Goal: Task Accomplishment & Management: Complete application form

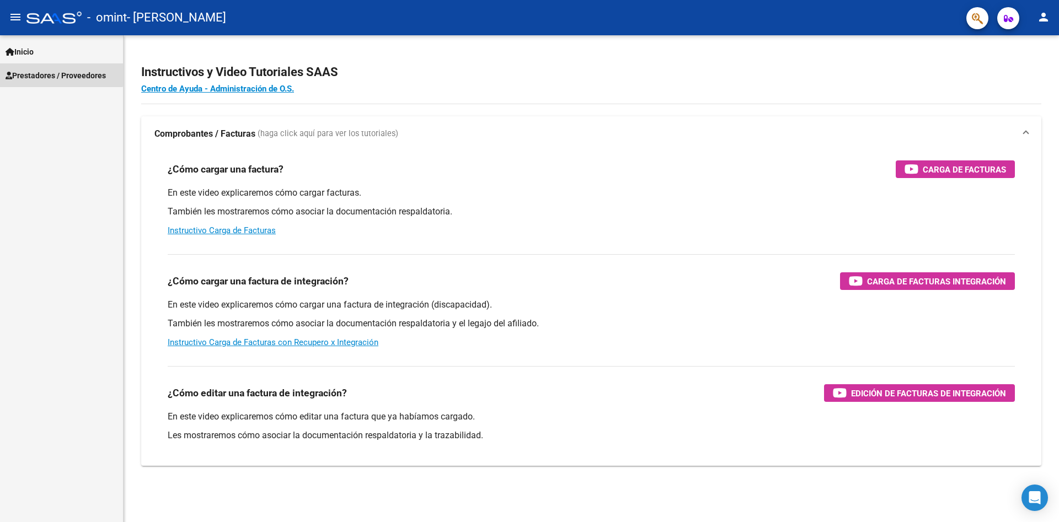
click at [50, 71] on span "Prestadores / Proveedores" at bounding box center [56, 75] width 100 height 12
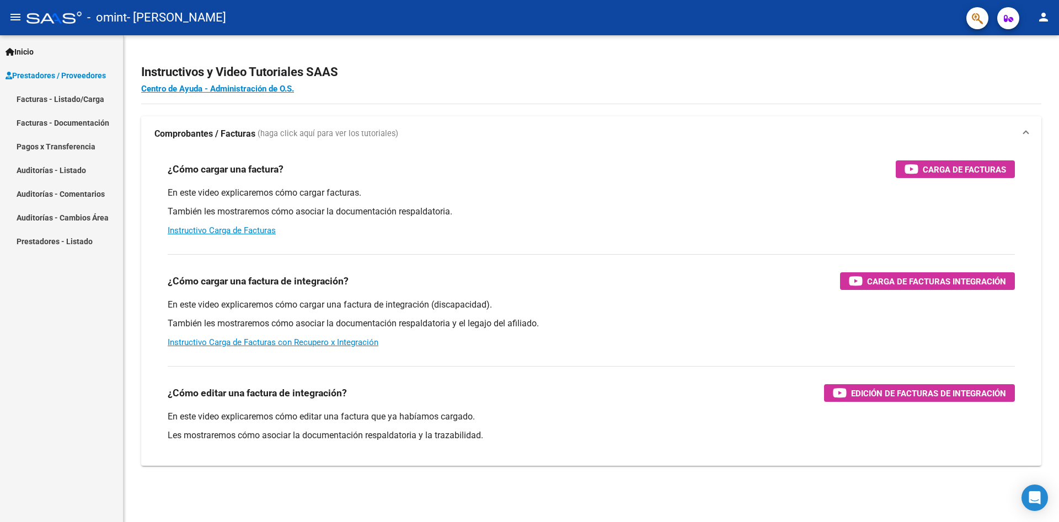
click at [62, 97] on link "Facturas - Listado/Carga" at bounding box center [61, 99] width 123 height 24
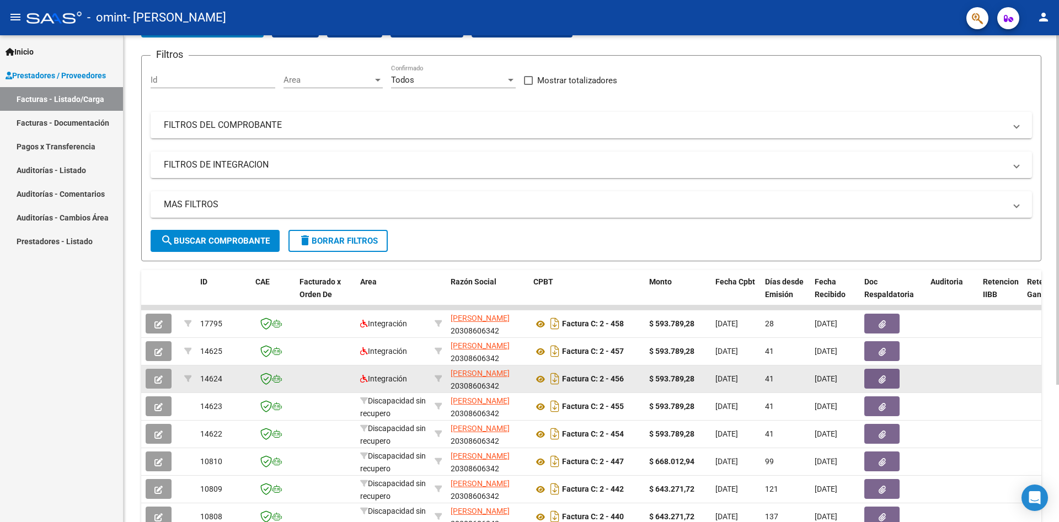
scroll to position [191, 0]
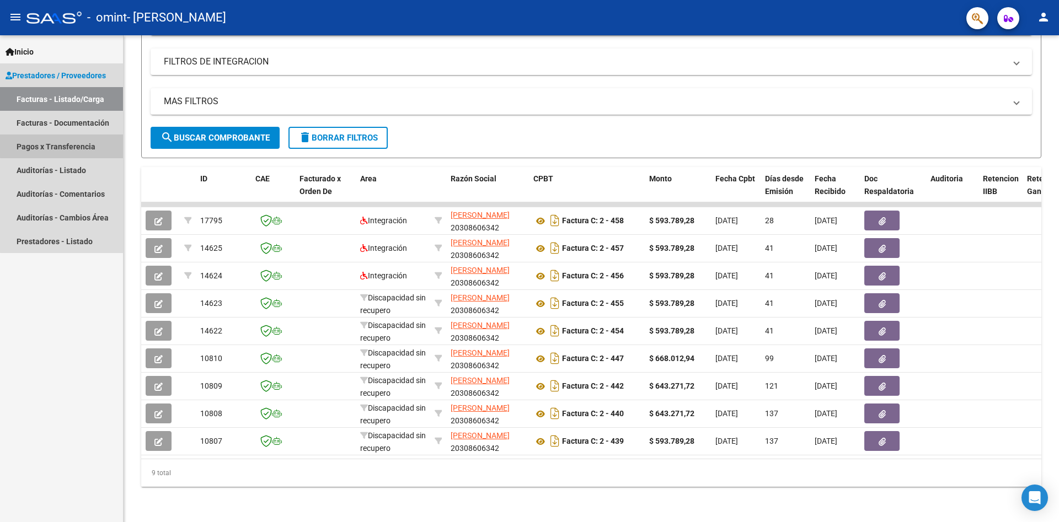
click at [68, 143] on link "Pagos x Transferencia" at bounding box center [61, 147] width 123 height 24
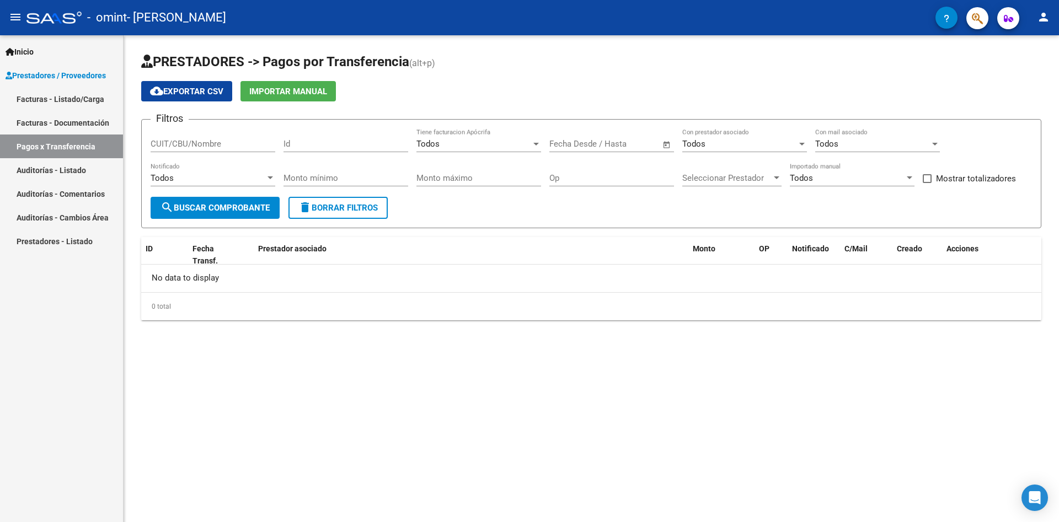
click at [67, 120] on link "Facturas - Documentación" at bounding box center [61, 123] width 123 height 24
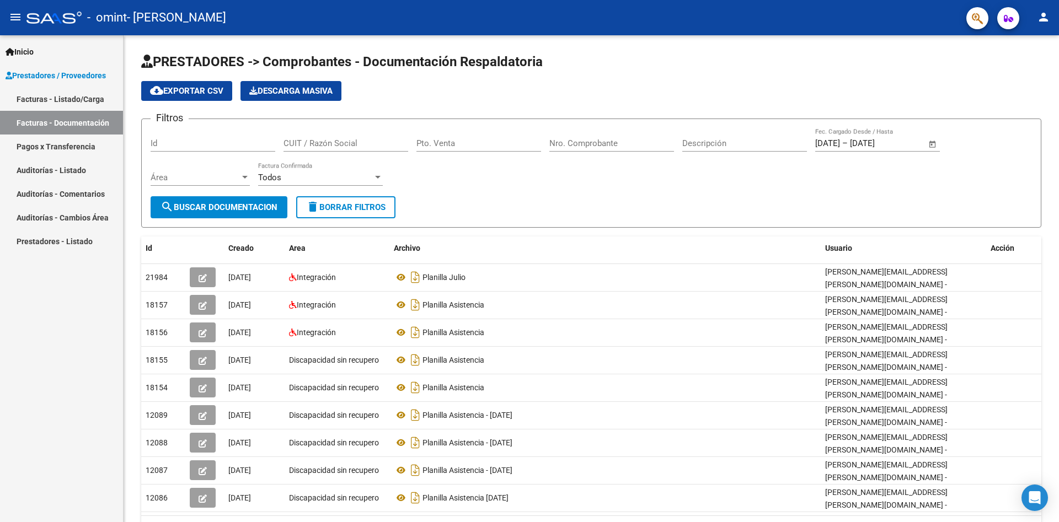
click at [78, 100] on link "Facturas - Listado/Carga" at bounding box center [61, 99] width 123 height 24
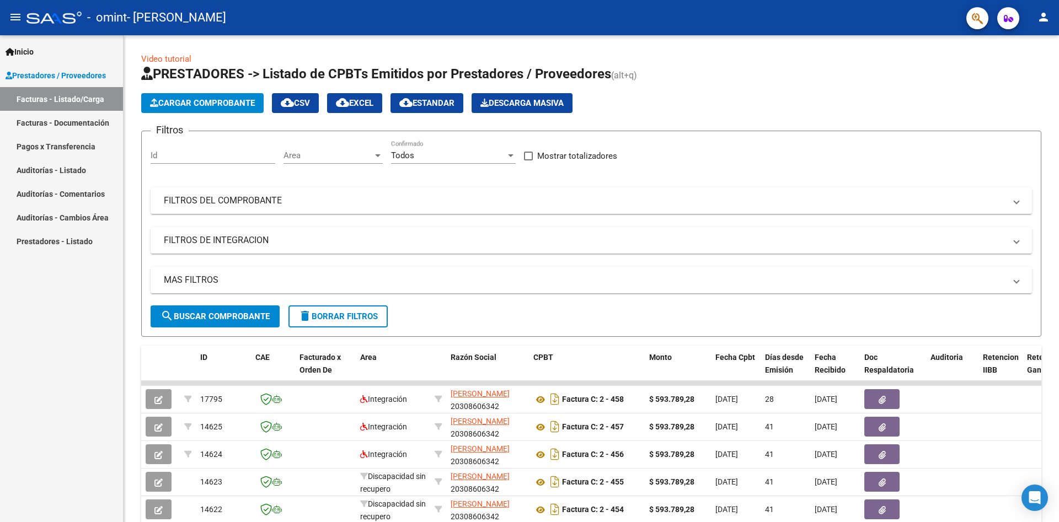
click at [71, 76] on span "Prestadores / Proveedores" at bounding box center [56, 75] width 100 height 12
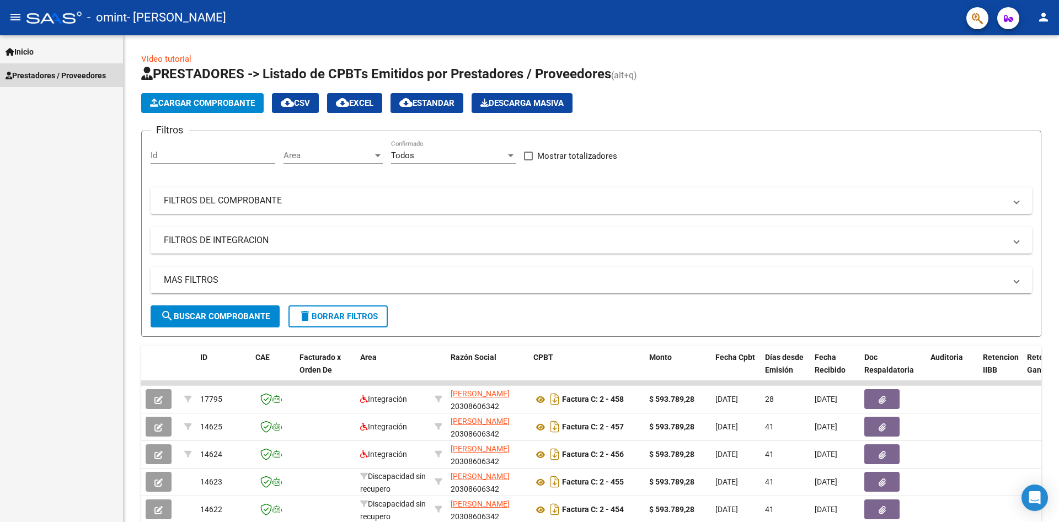
click at [76, 75] on span "Prestadores / Proveedores" at bounding box center [56, 75] width 100 height 12
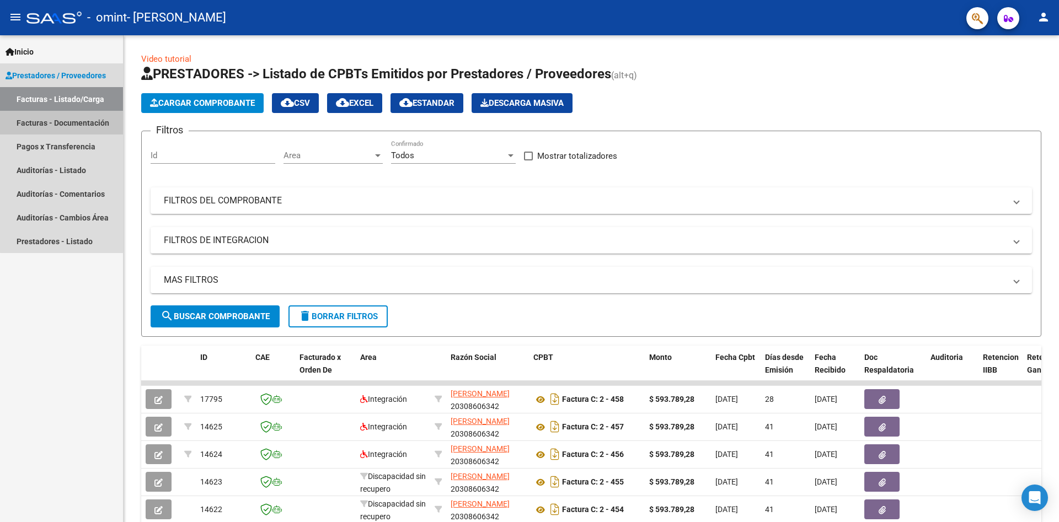
click at [72, 120] on link "Facturas - Documentación" at bounding box center [61, 123] width 123 height 24
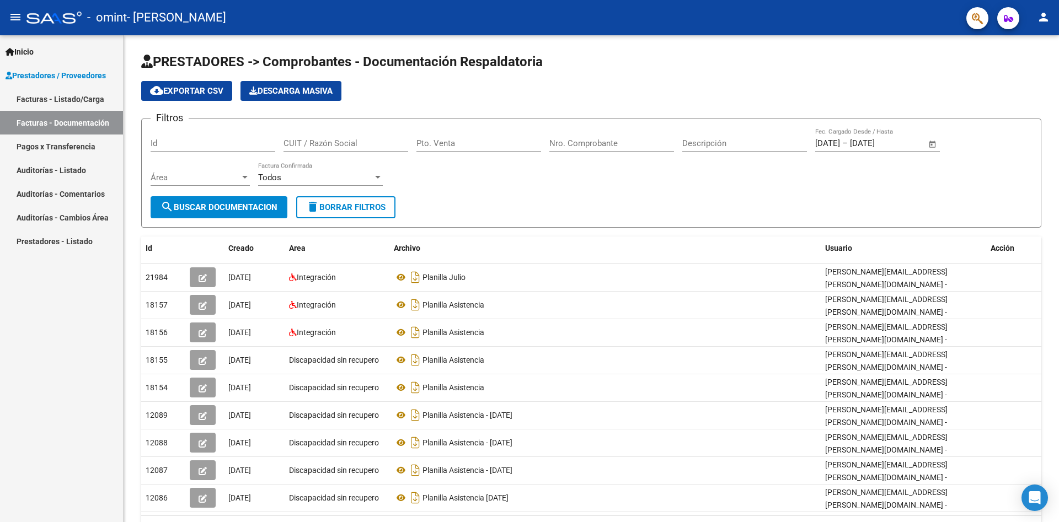
click at [29, 45] on link "Inicio" at bounding box center [61, 52] width 123 height 24
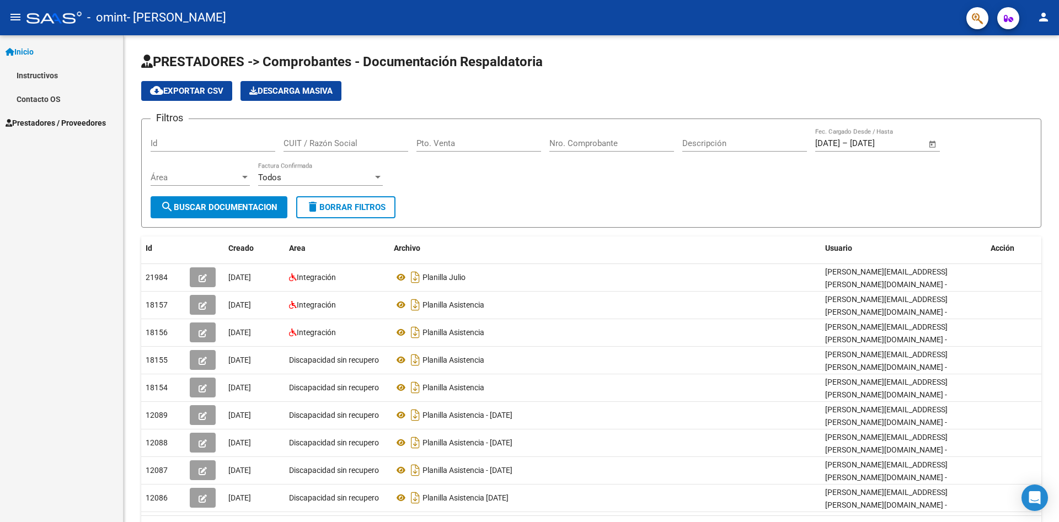
click at [50, 122] on span "Prestadores / Proveedores" at bounding box center [56, 123] width 100 height 12
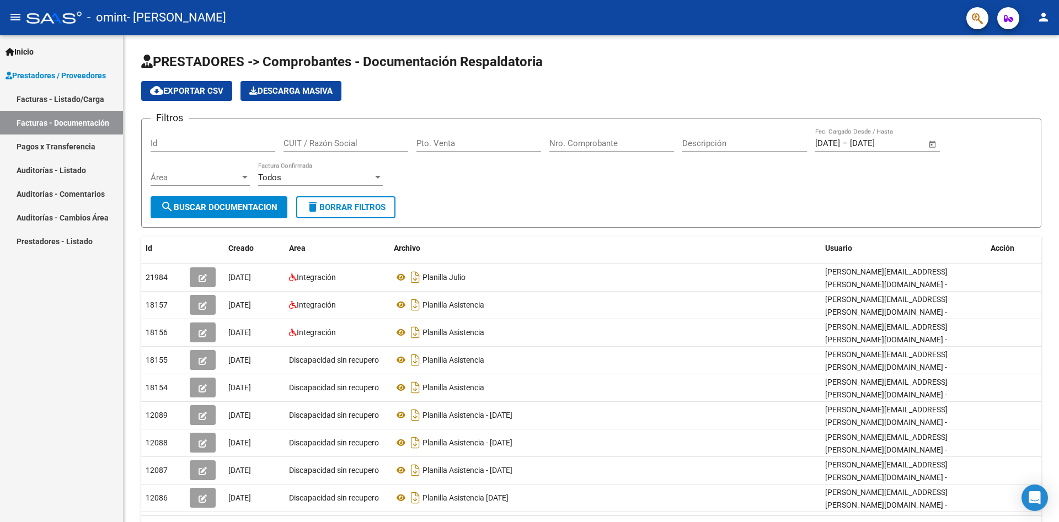
click at [81, 90] on link "Facturas - Listado/Carga" at bounding box center [61, 99] width 123 height 24
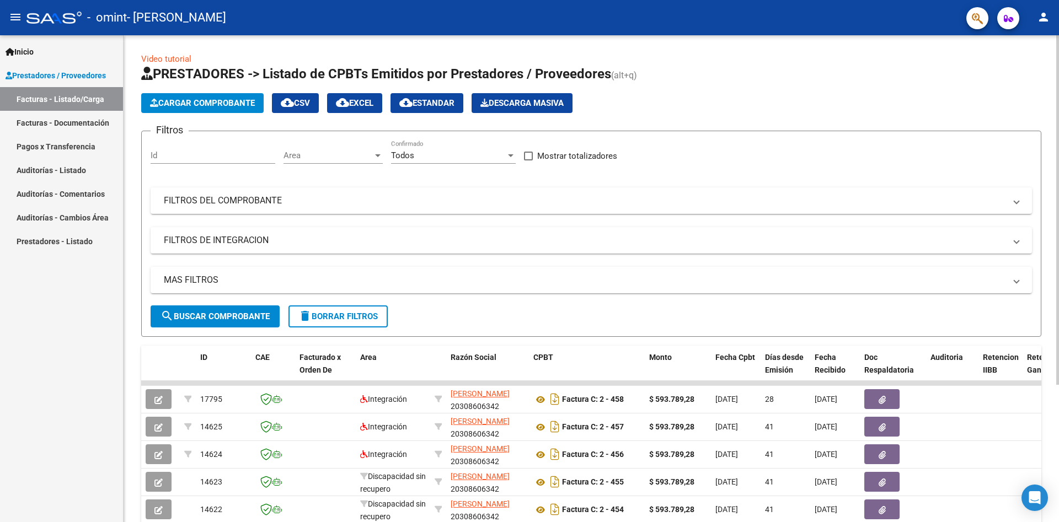
click at [233, 105] on span "Cargar Comprobante" at bounding box center [202, 103] width 105 height 10
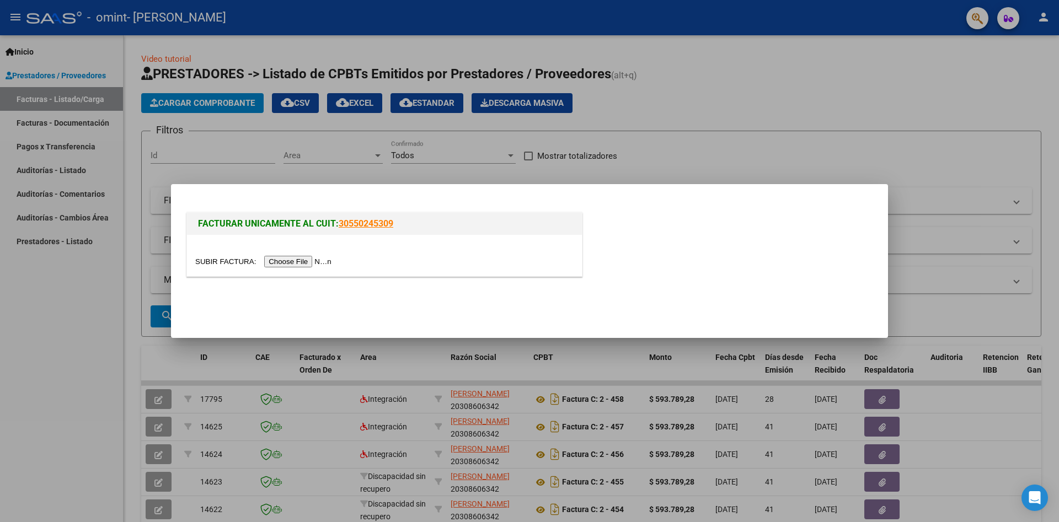
click at [312, 261] on input "file" at bounding box center [264, 262] width 139 height 12
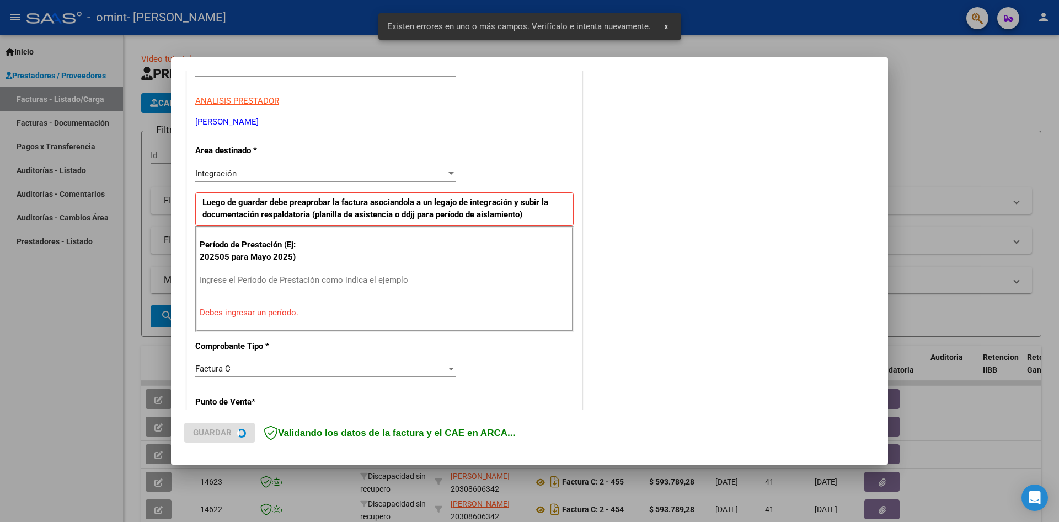
scroll to position [194, 0]
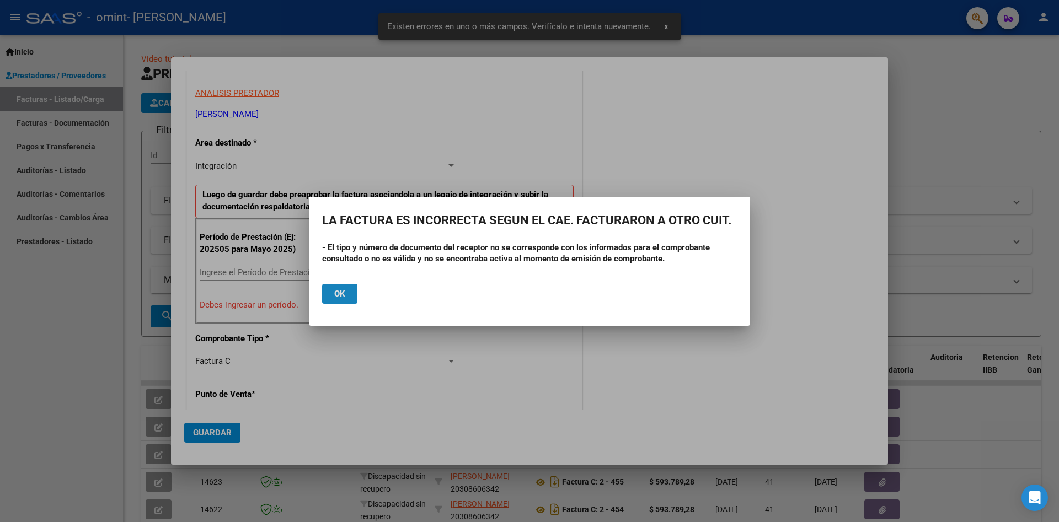
click at [344, 297] on span "Ok" at bounding box center [339, 294] width 11 height 10
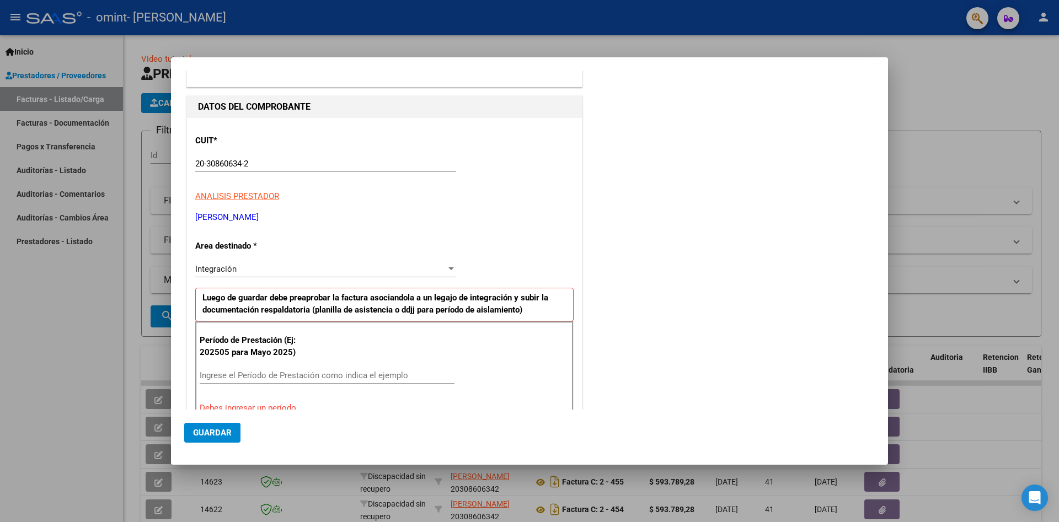
scroll to position [0, 0]
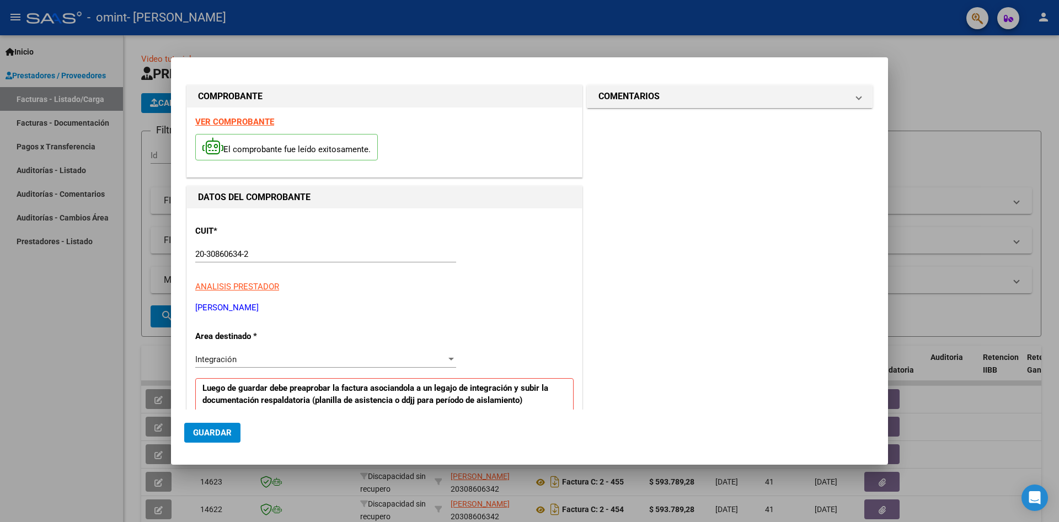
click at [87, 405] on div at bounding box center [529, 261] width 1059 height 522
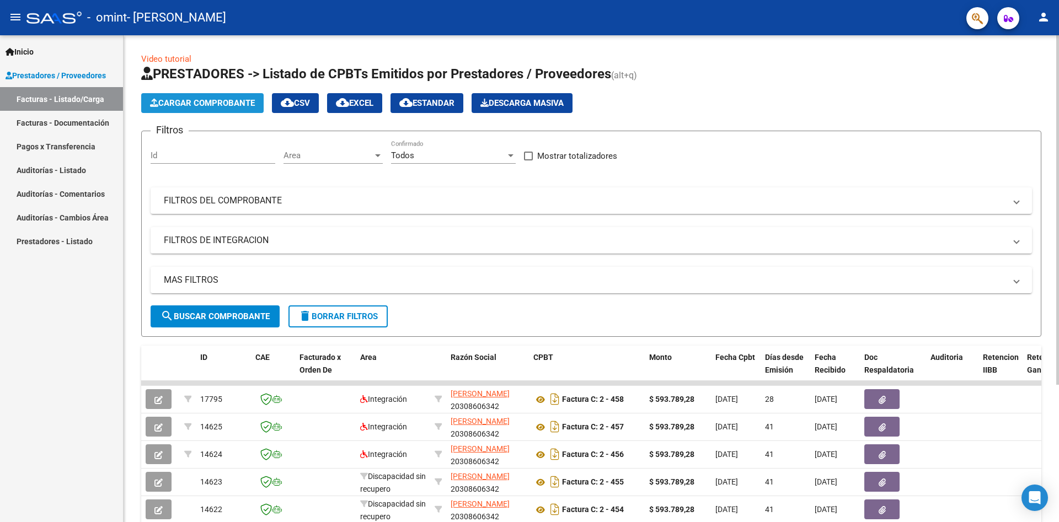
click at [235, 101] on span "Cargar Comprobante" at bounding box center [202, 103] width 105 height 10
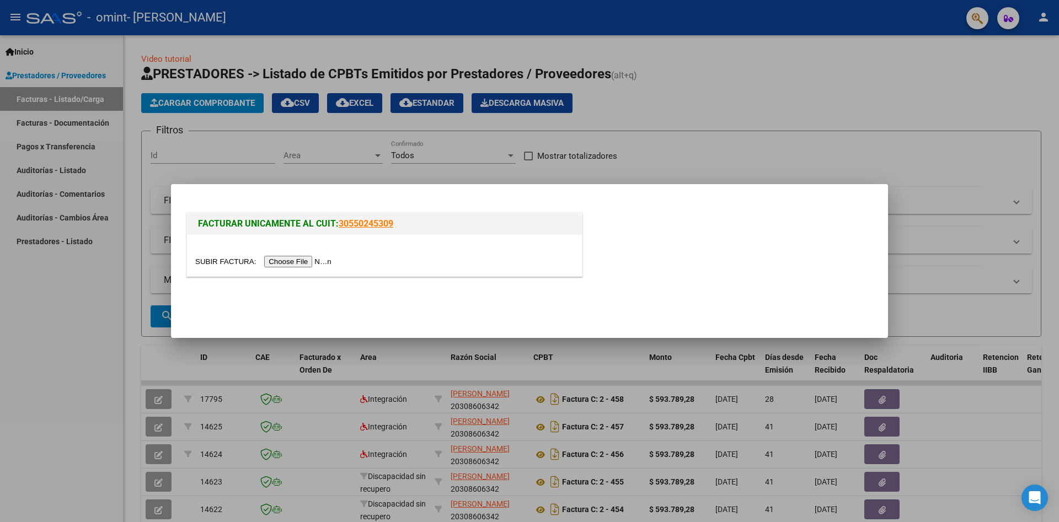
drag, startPoint x: 478, startPoint y: 282, endPoint x: 491, endPoint y: 281, distance: 13.3
click at [478, 282] on div "FACTURAR UNICAMENTE AL CUIT: 30550245309" at bounding box center [384, 246] width 400 height 73
click at [300, 262] on input "file" at bounding box center [264, 262] width 139 height 12
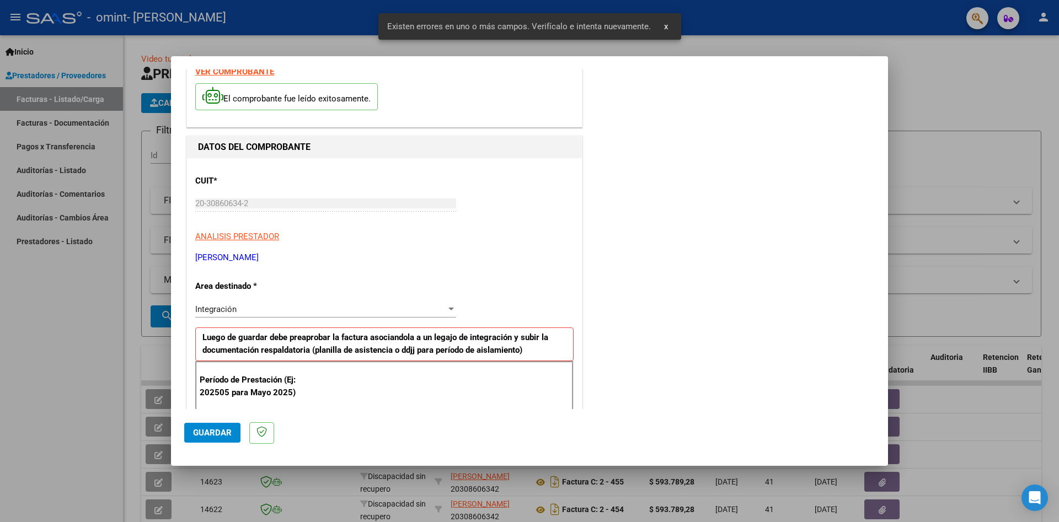
scroll to position [28, 0]
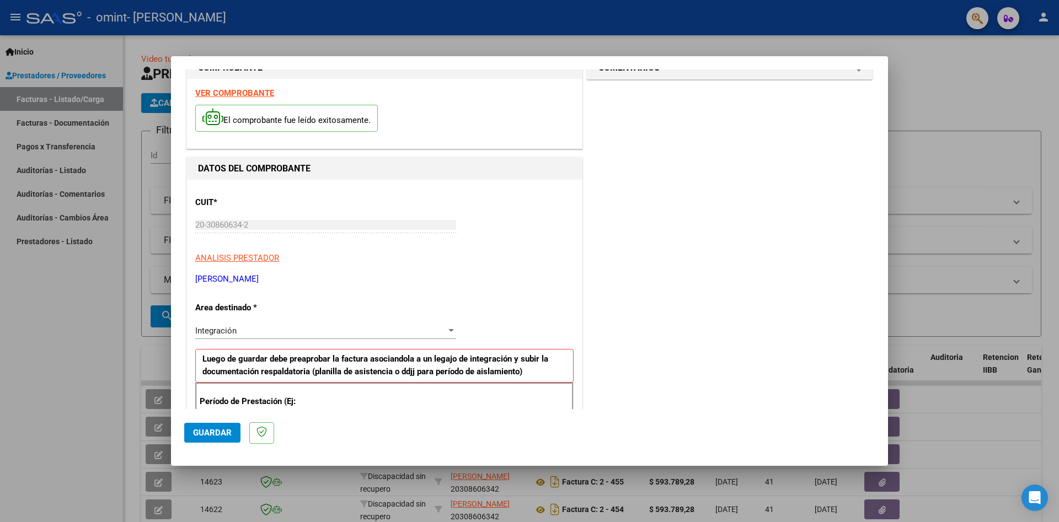
click at [535, 250] on div "CUIT * 20-30860634-2 Ingresar CUIT ANALISIS PRESTADOR [PERSON_NAME]" at bounding box center [384, 236] width 378 height 97
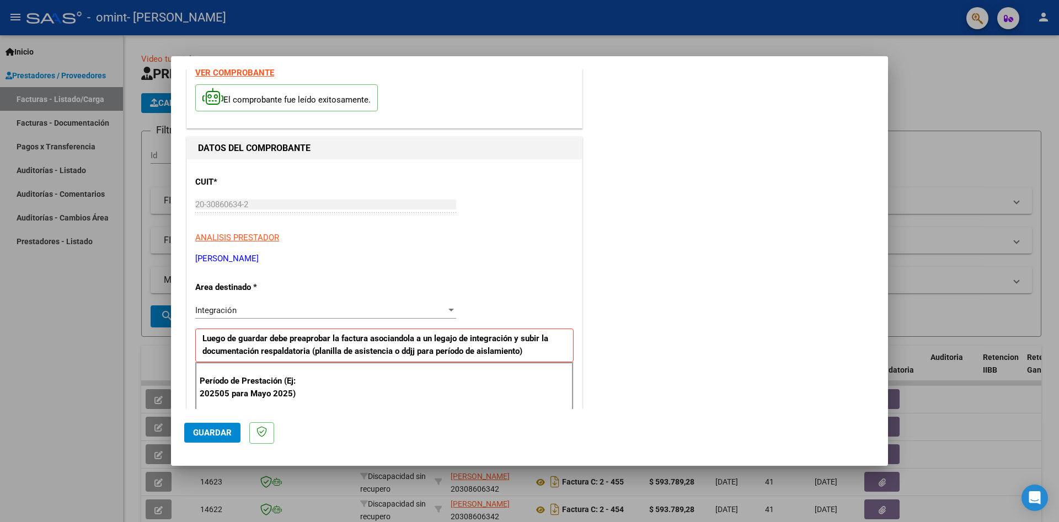
scroll to position [83, 0]
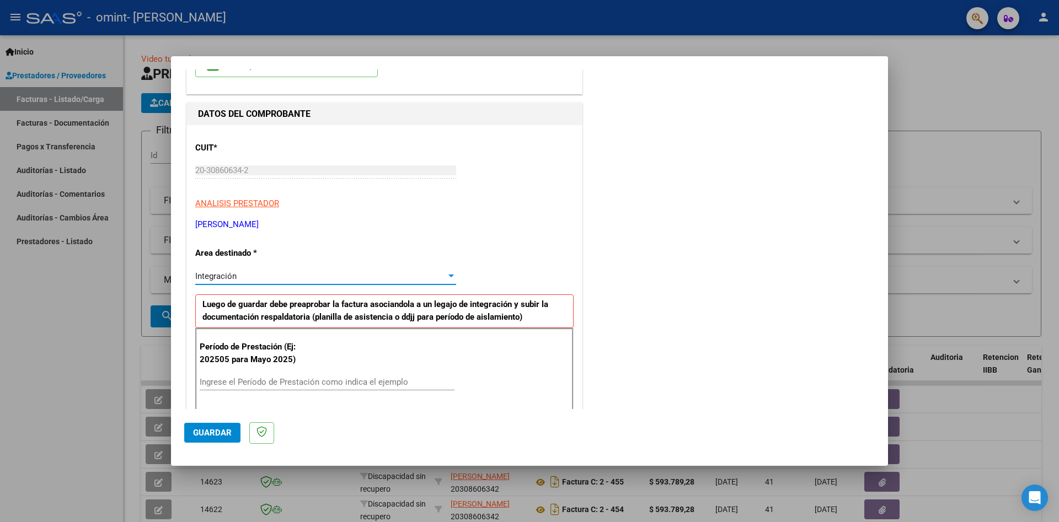
click at [359, 277] on div "Integración" at bounding box center [320, 276] width 251 height 10
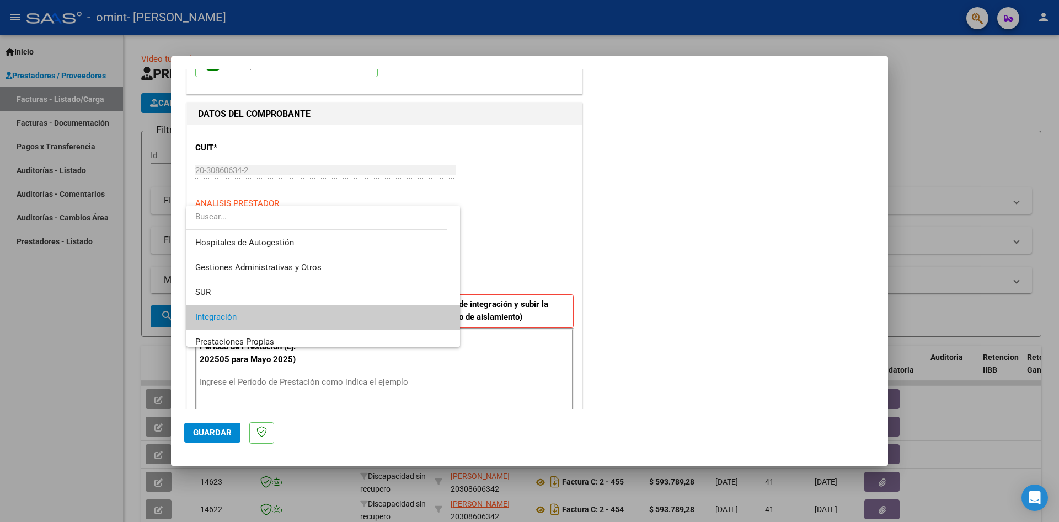
scroll to position [41, 0]
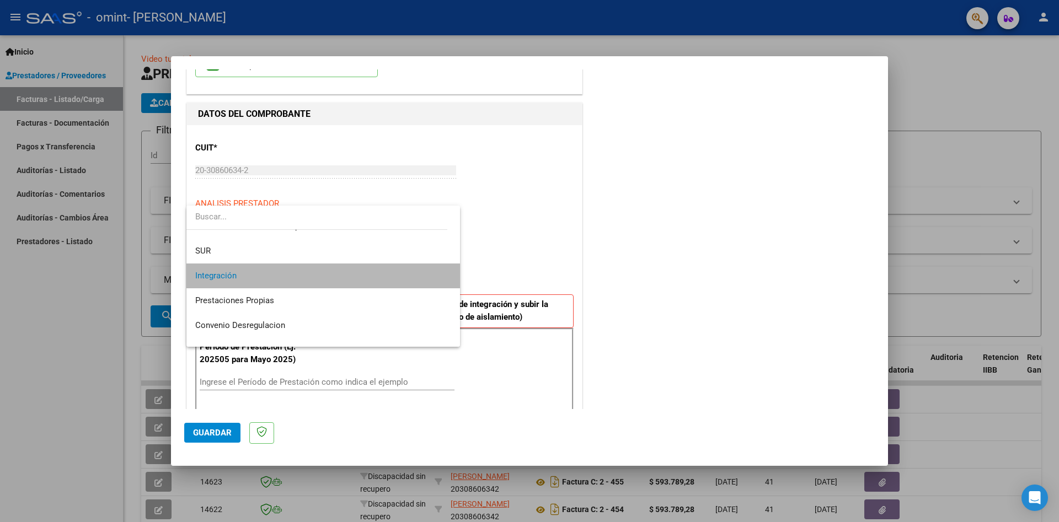
click at [359, 277] on span "Integración" at bounding box center [323, 276] width 256 height 25
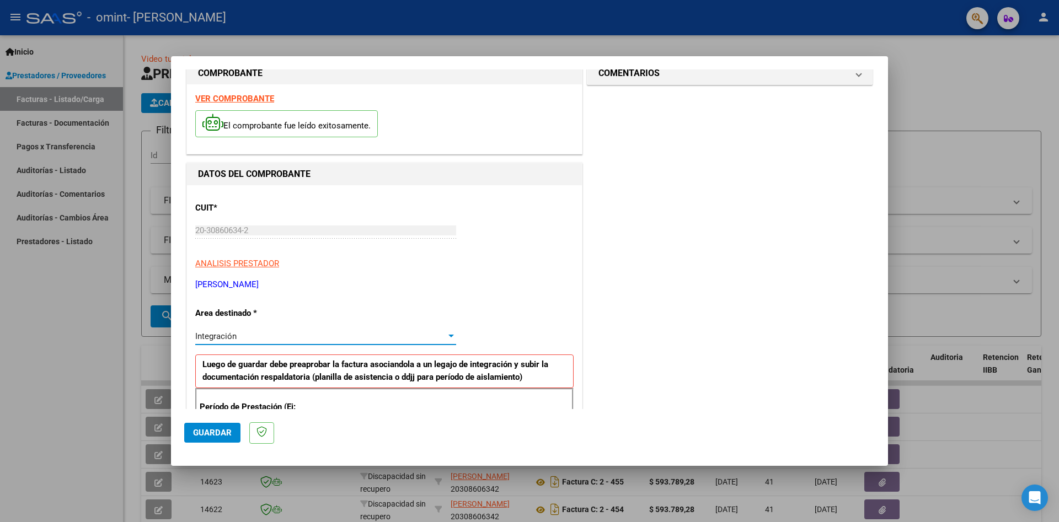
scroll to position [0, 0]
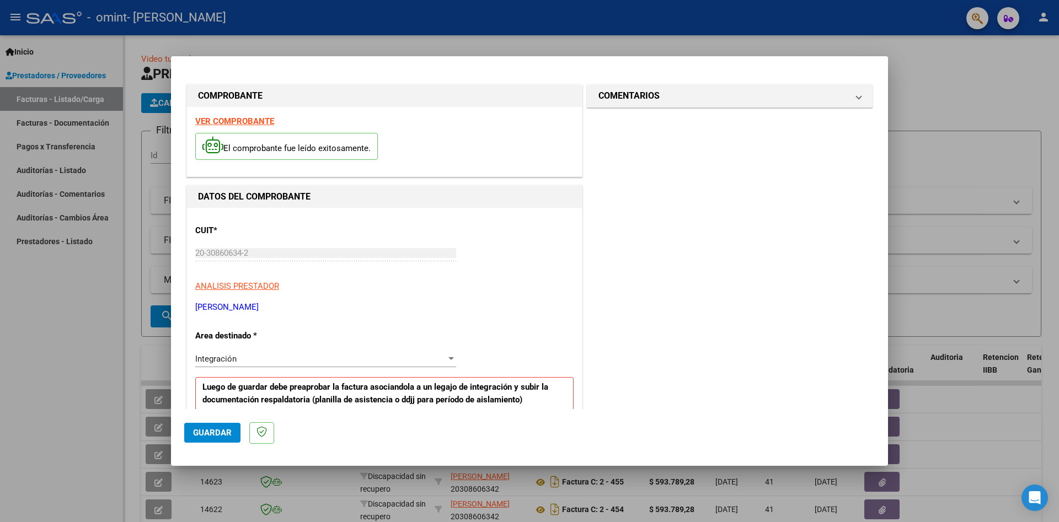
click at [266, 61] on mat-dialog-container "COMPROBANTE VER COMPROBANTE El comprobante fue leído exitosamente. DATOS DEL CO…" at bounding box center [529, 260] width 717 height 409
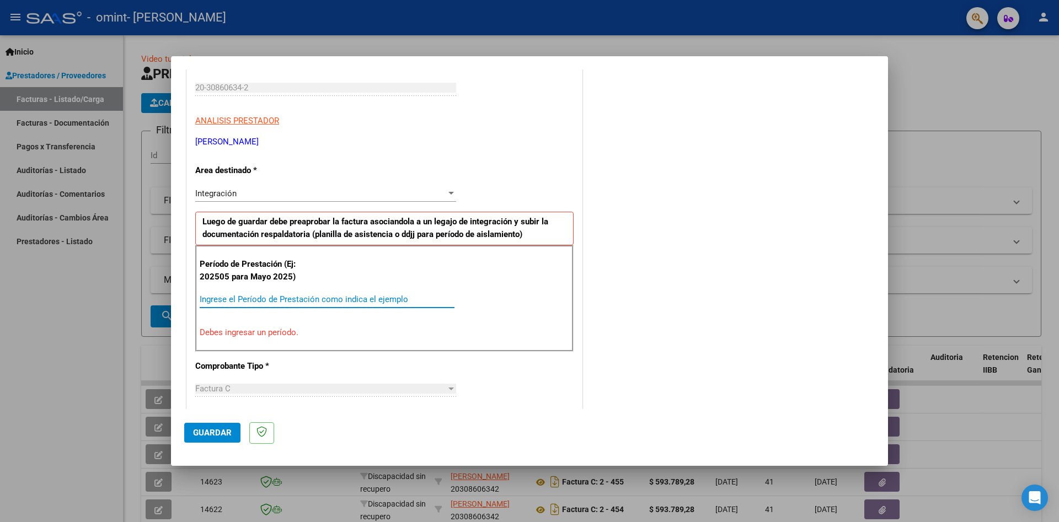
click at [367, 301] on input "Ingrese el Período de Prestación como indica el ejemplo" at bounding box center [327, 299] width 255 height 10
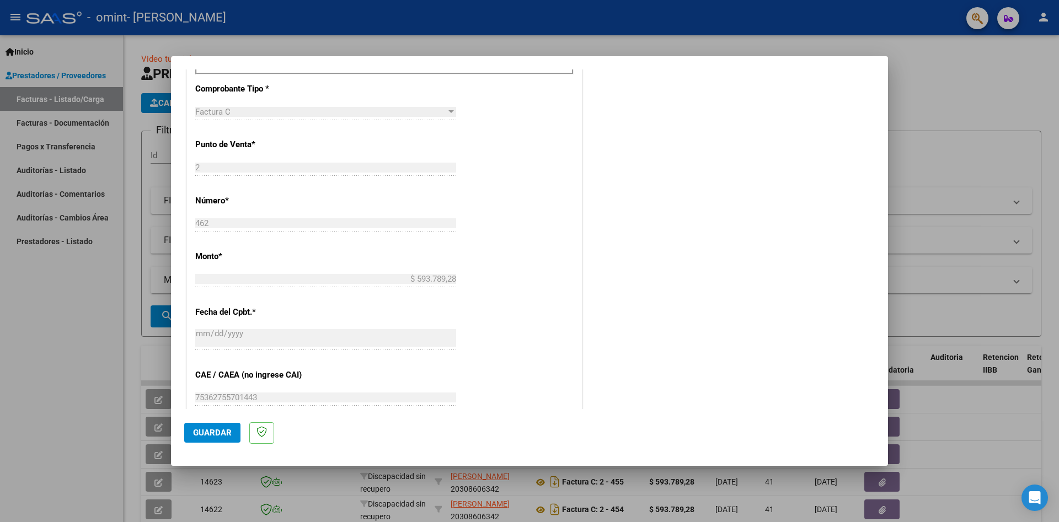
scroll to position [0, 0]
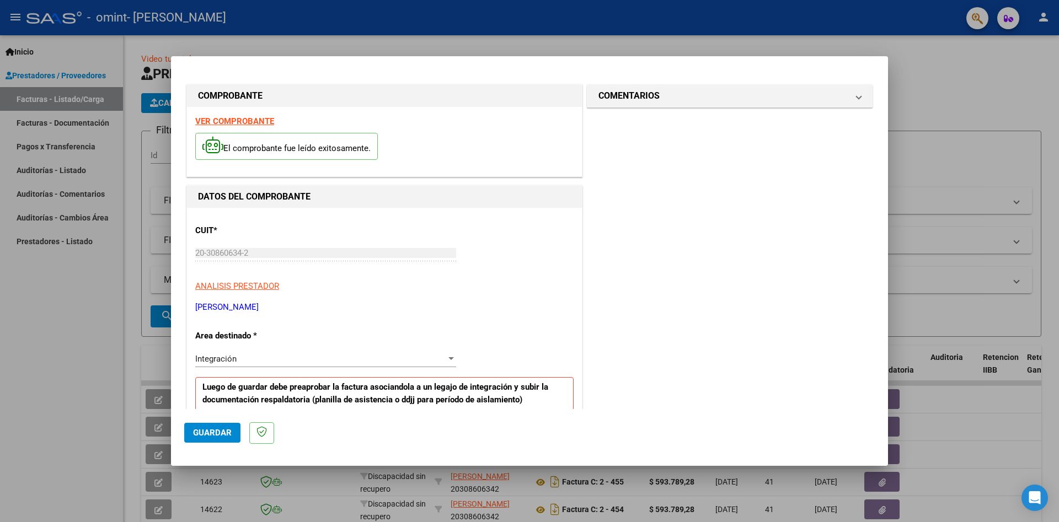
type input "202508"
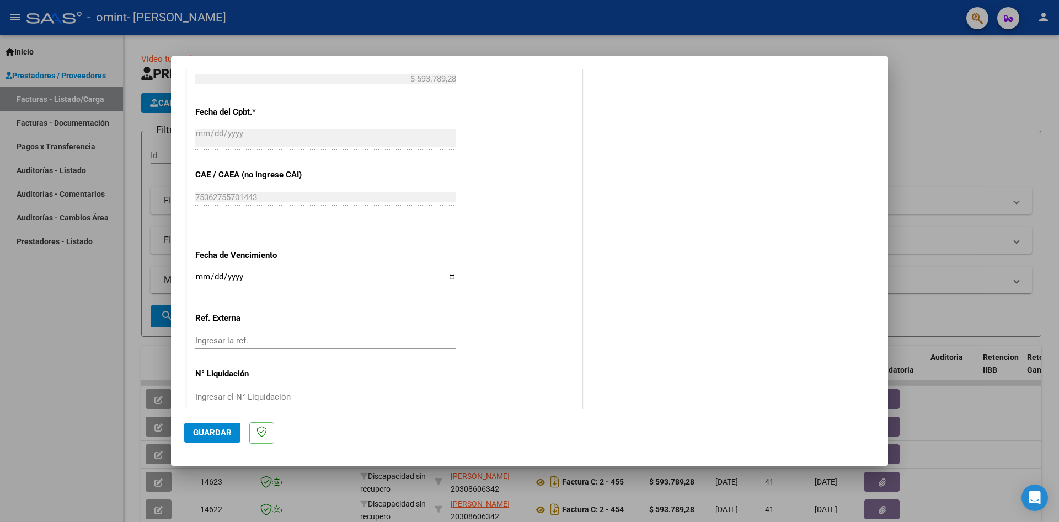
scroll to position [631, 0]
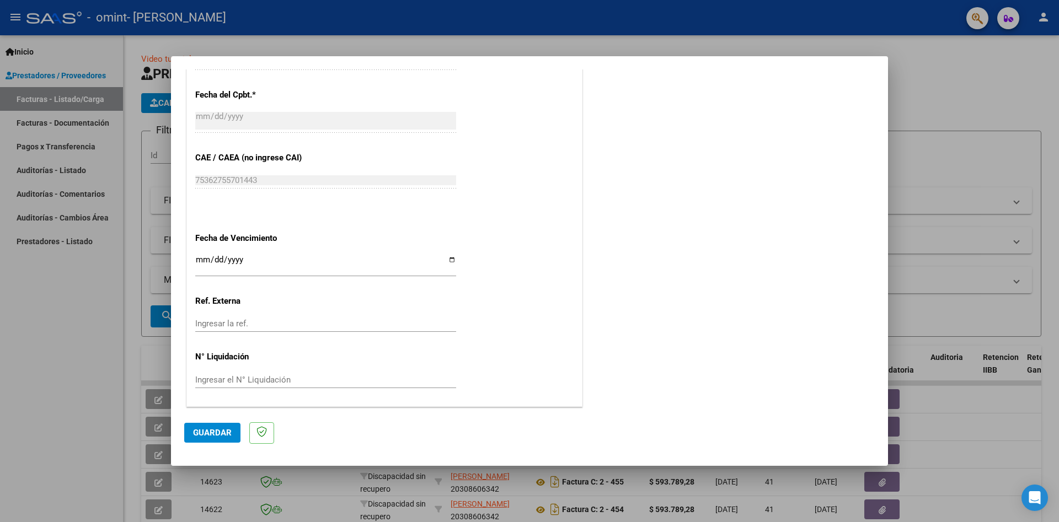
click at [271, 322] on input "Ingresar la ref." at bounding box center [325, 324] width 261 height 10
click at [270, 378] on input "Ingresar el N° Liquidación" at bounding box center [325, 380] width 261 height 10
click at [237, 259] on input "Ingresar la fecha" at bounding box center [325, 264] width 261 height 18
click at [235, 256] on input "Ingresar la fecha" at bounding box center [325, 264] width 261 height 18
click at [196, 257] on input "Ingresar la fecha" at bounding box center [325, 264] width 261 height 18
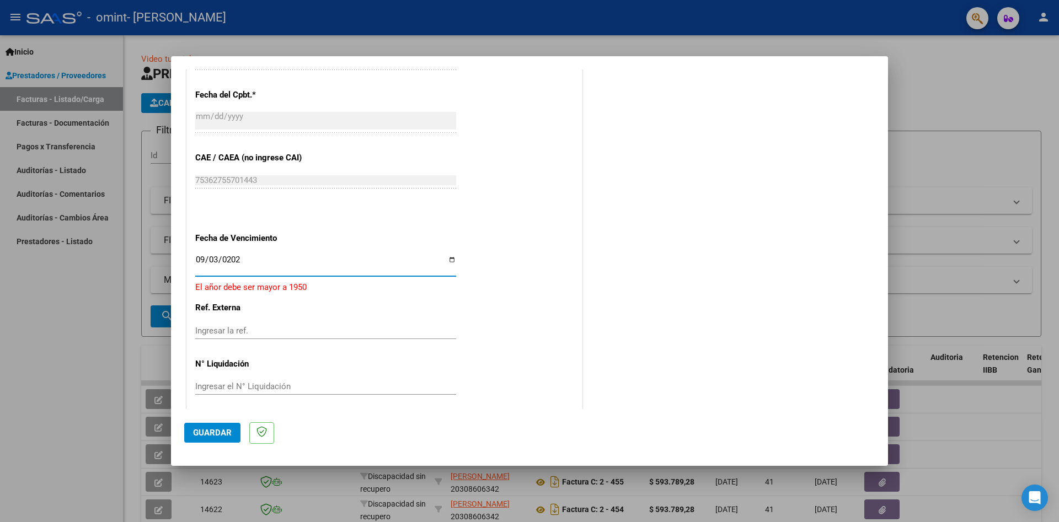
type input "[DATE]"
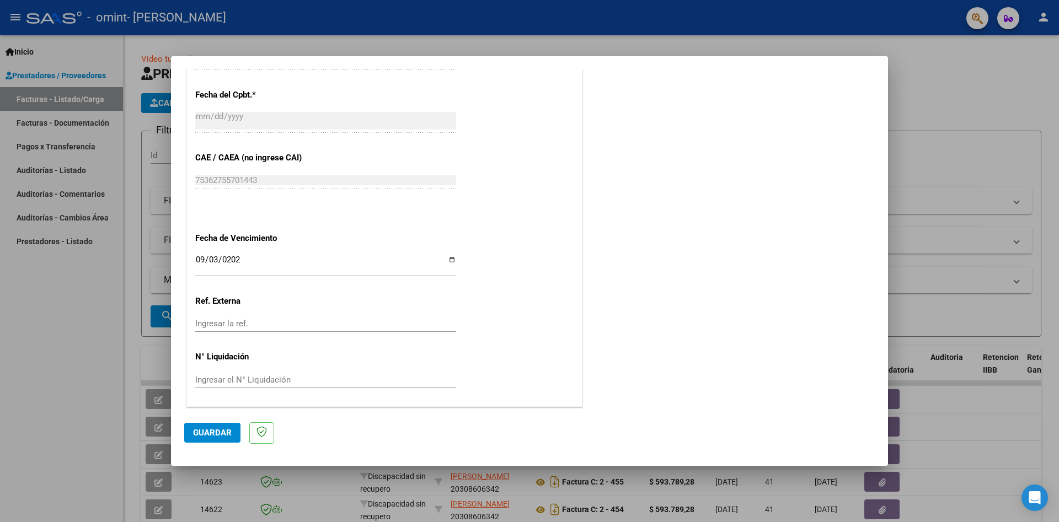
click at [334, 327] on input "Ingresar la ref." at bounding box center [325, 324] width 261 height 10
click at [208, 436] on span "Guardar" at bounding box center [212, 433] width 39 height 10
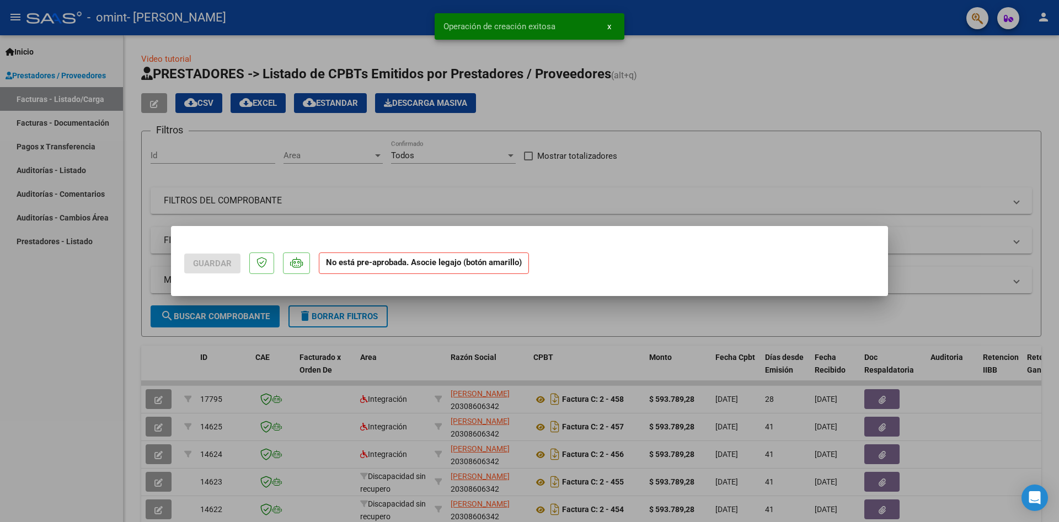
scroll to position [0, 0]
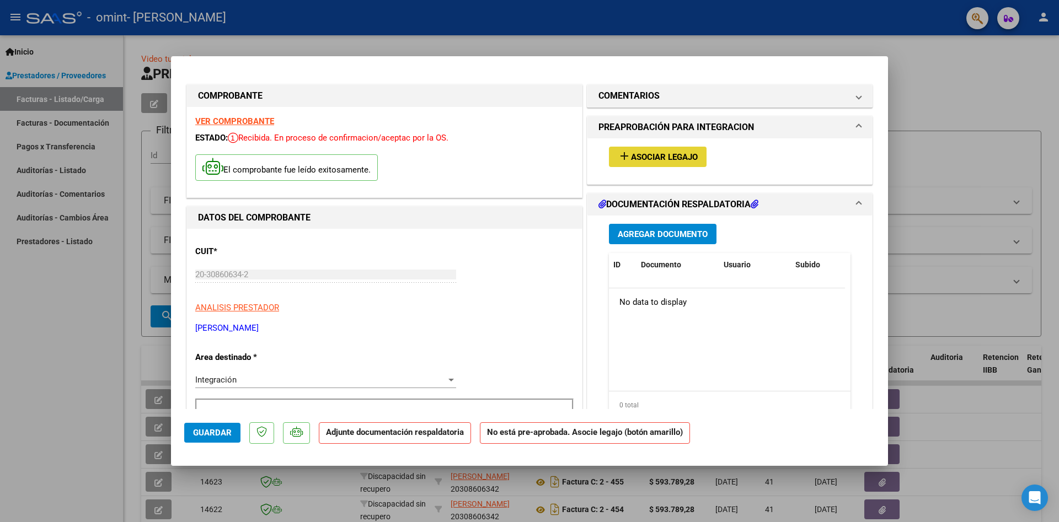
click at [672, 157] on span "Asociar Legajo" at bounding box center [664, 157] width 67 height 10
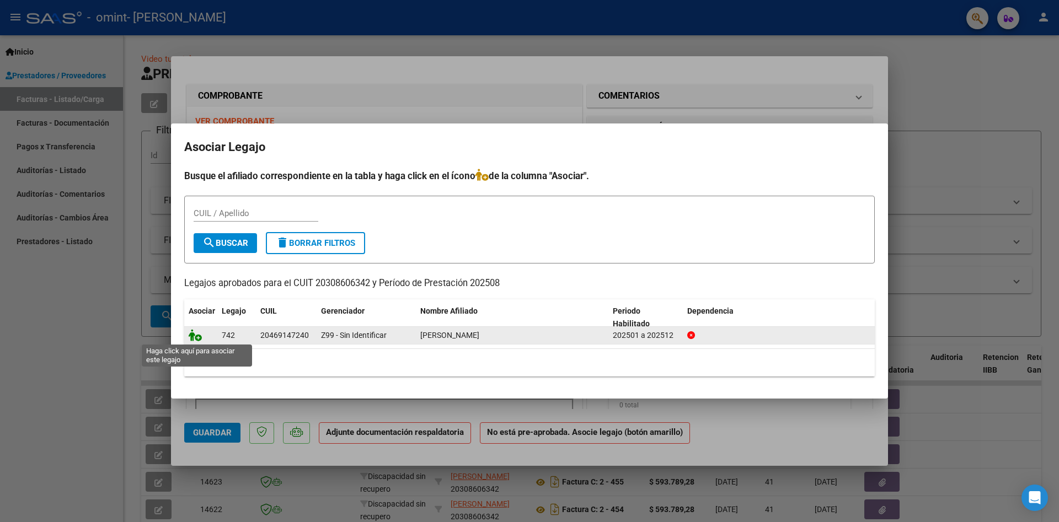
click at [192, 334] on icon at bounding box center [195, 335] width 13 height 12
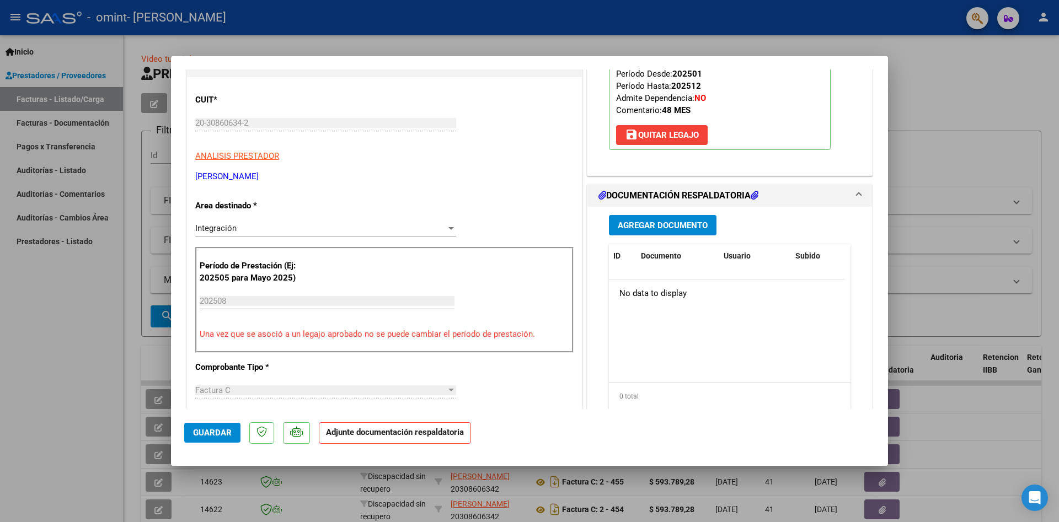
scroll to position [151, 0]
click at [669, 226] on span "Agregar Documento" at bounding box center [663, 226] width 90 height 10
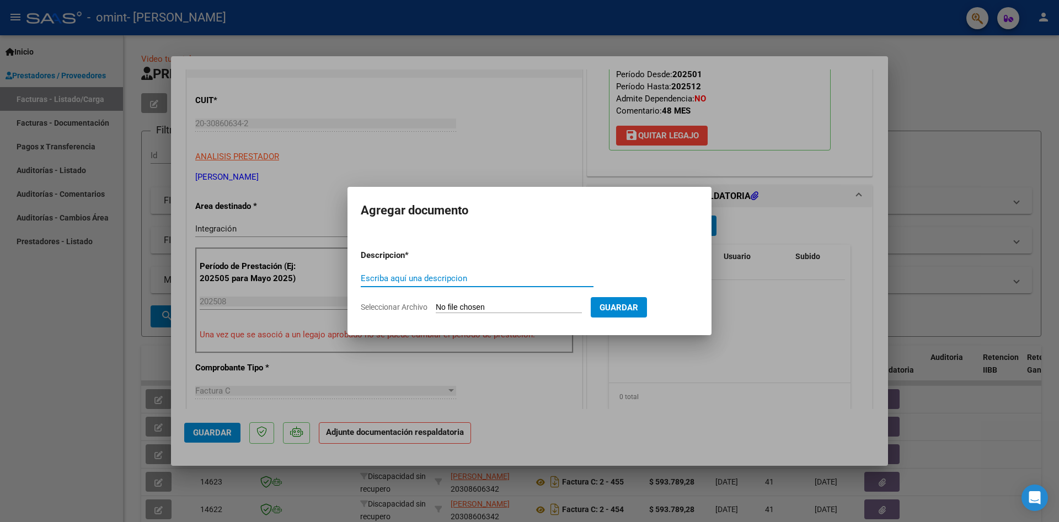
click at [443, 275] on input "Escriba aquí una descripcion" at bounding box center [477, 278] width 233 height 10
type input "PLANILLA ASISTENCIA - [DATE] - [PERSON_NAME]"
click at [638, 309] on span "Guardar" at bounding box center [618, 308] width 39 height 10
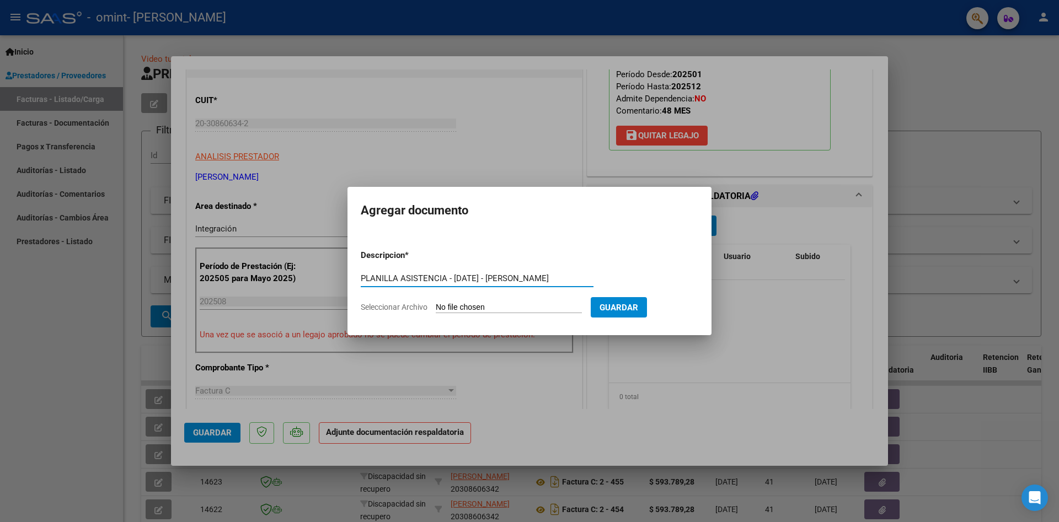
drag, startPoint x: 566, startPoint y: 276, endPoint x: 586, endPoint y: 277, distance: 19.9
click at [566, 276] on input "PLANILLA ASISTENCIA - [DATE] - [PERSON_NAME]" at bounding box center [477, 278] width 233 height 10
click at [528, 309] on input "Seleccionar Archivo" at bounding box center [509, 308] width 146 height 10
type input "C:\fakepath\Planilla [DATE].pdf"
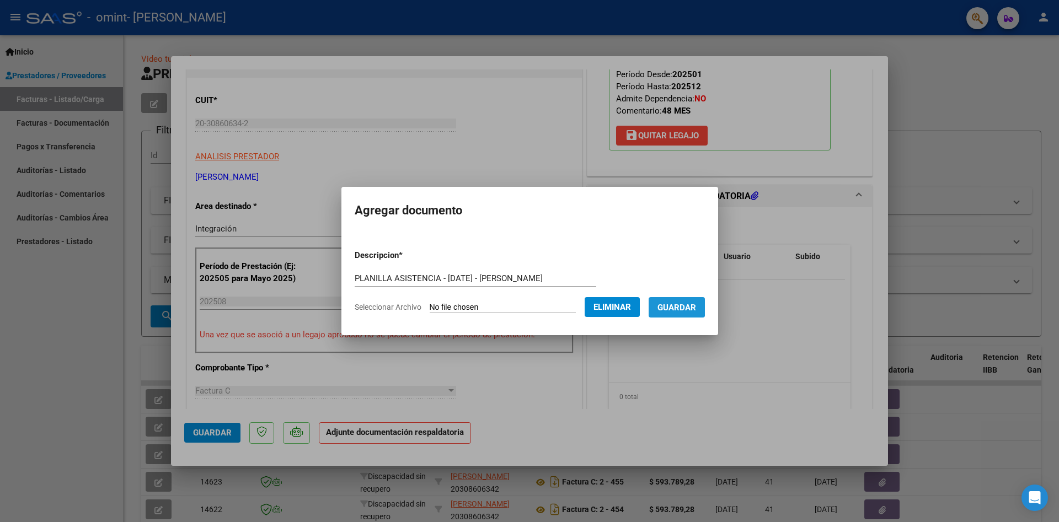
click at [683, 303] on span "Guardar" at bounding box center [676, 308] width 39 height 10
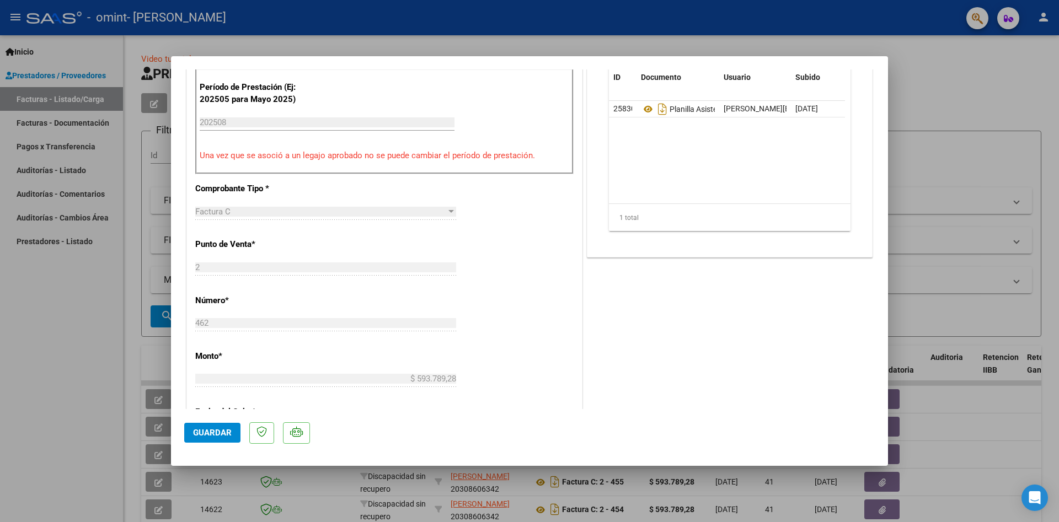
scroll to position [331, 0]
click at [197, 430] on span "Guardar" at bounding box center [212, 433] width 39 height 10
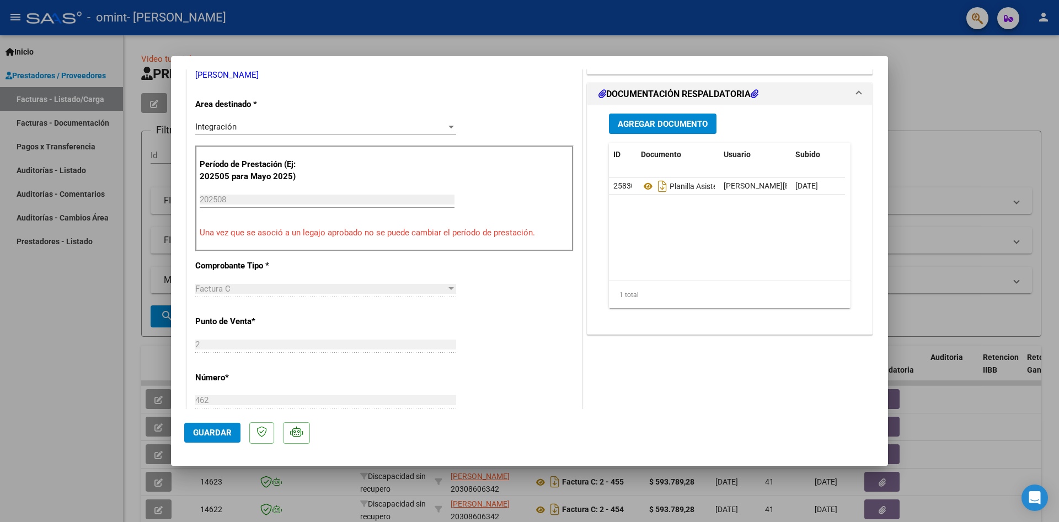
scroll to position [496, 0]
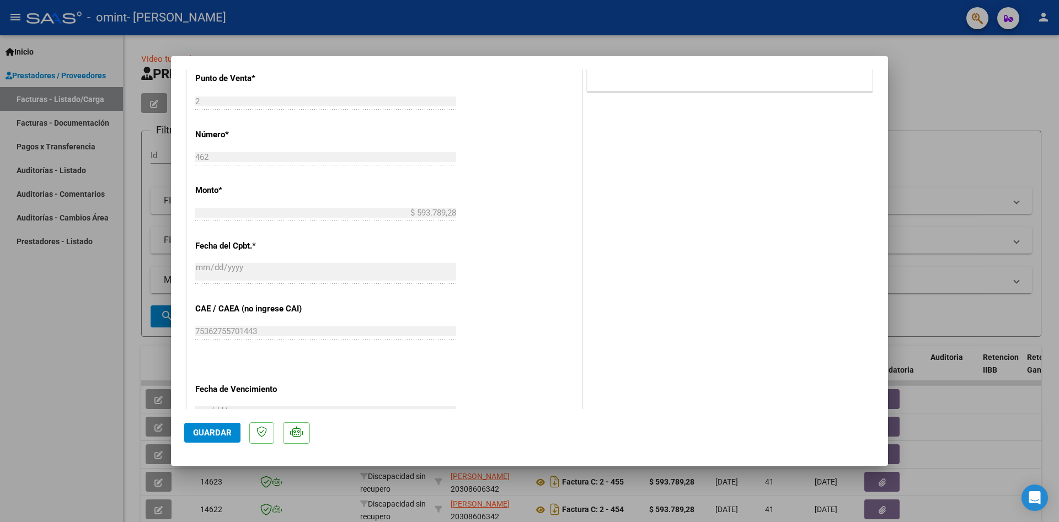
click at [216, 434] on span "Guardar" at bounding box center [212, 433] width 39 height 10
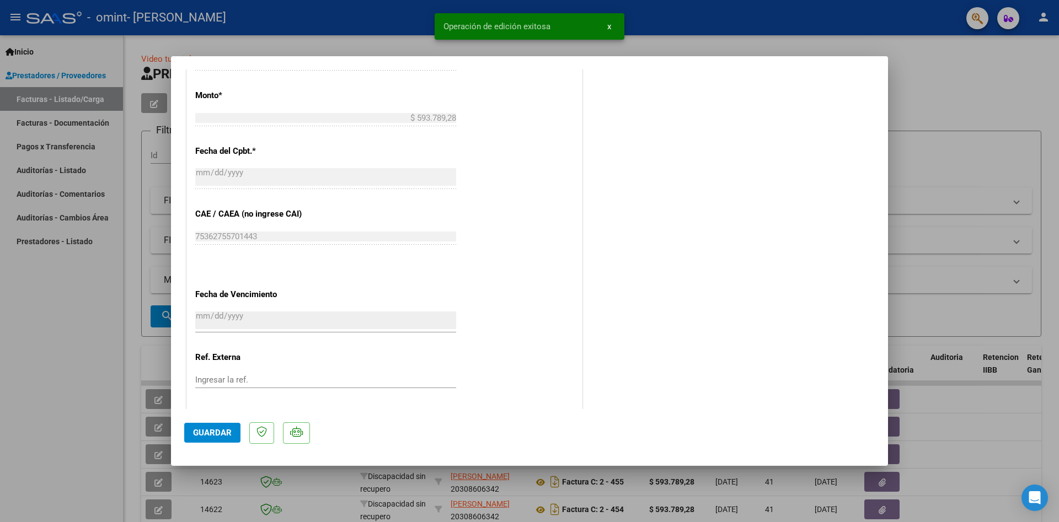
scroll to position [647, 0]
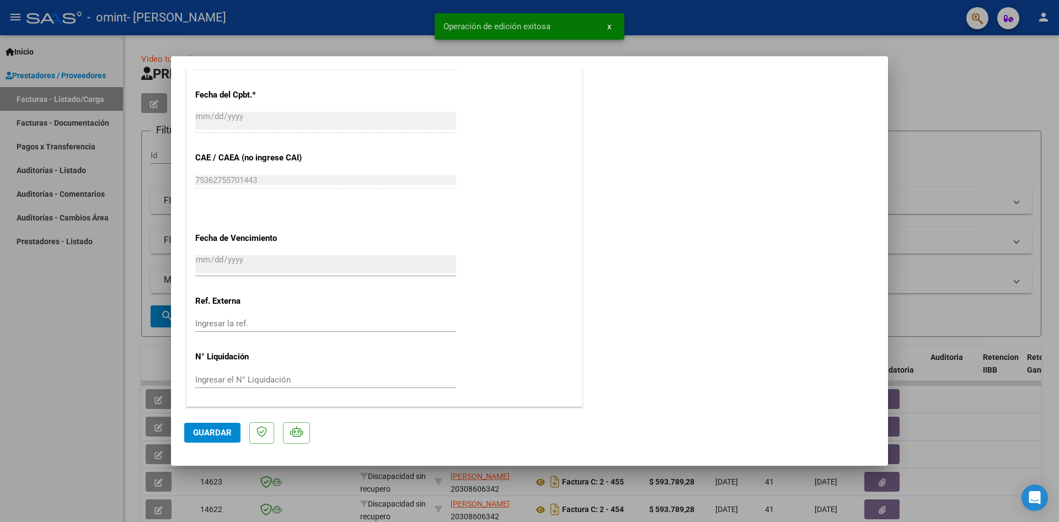
click at [268, 436] on p at bounding box center [261, 433] width 25 height 22
click at [300, 431] on icon at bounding box center [296, 431] width 13 height 11
click at [37, 400] on div at bounding box center [529, 261] width 1059 height 522
type input "$ 0,00"
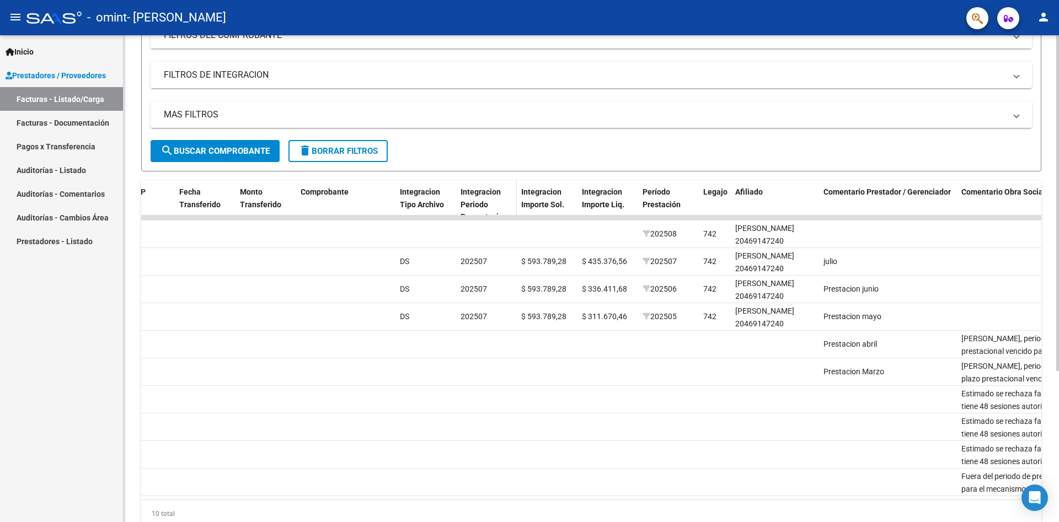
scroll to position [219, 0]
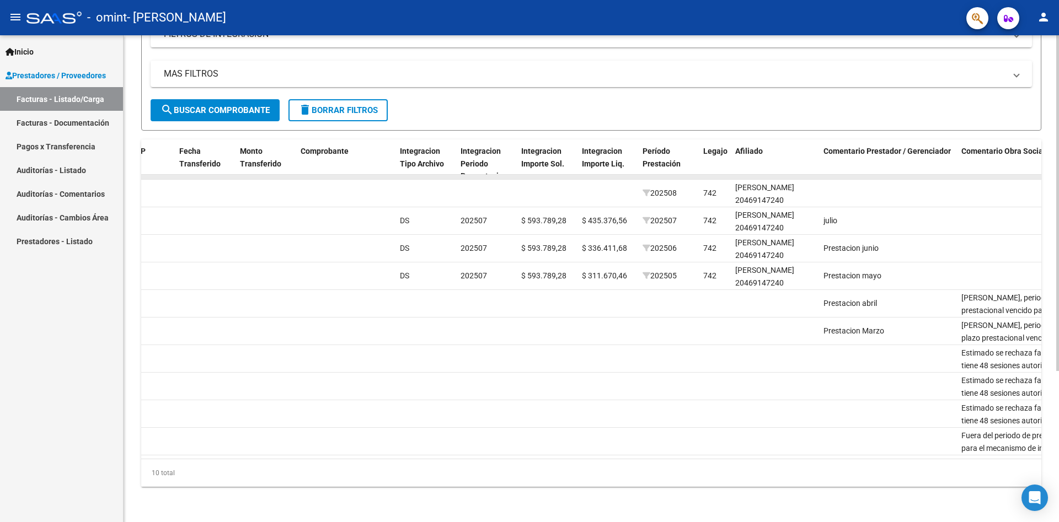
click at [479, 175] on datatable-body-cell at bounding box center [486, 177] width 61 height 4
click at [479, 152] on span "Integracion Periodo Presentacion" at bounding box center [483, 164] width 47 height 34
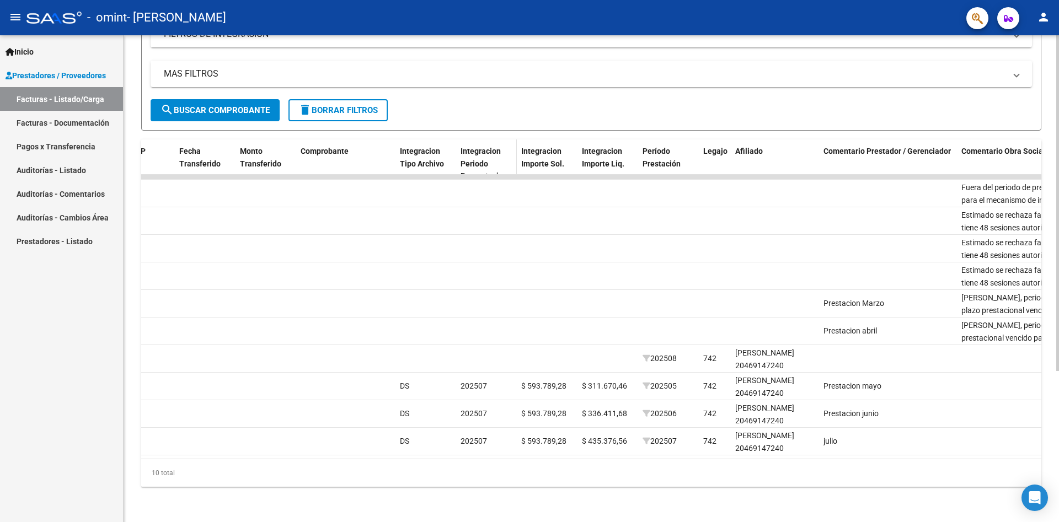
click at [483, 145] on div "Integracion Periodo Presentacion" at bounding box center [486, 169] width 52 height 49
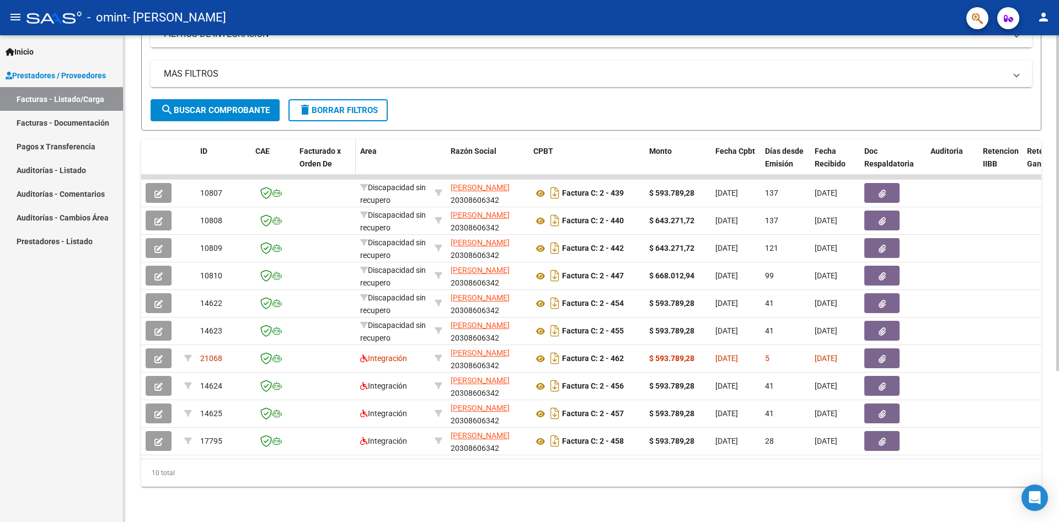
click at [314, 147] on span "Facturado x Orden De" at bounding box center [319, 158] width 41 height 22
click at [315, 147] on span "Facturado x Orden De" at bounding box center [319, 158] width 41 height 22
click at [202, 147] on span "ID" at bounding box center [203, 151] width 7 height 9
click at [665, 145] on div "Monto" at bounding box center [677, 151] width 57 height 13
click at [743, 147] on span "Fecha Cpbt" at bounding box center [735, 151] width 40 height 9
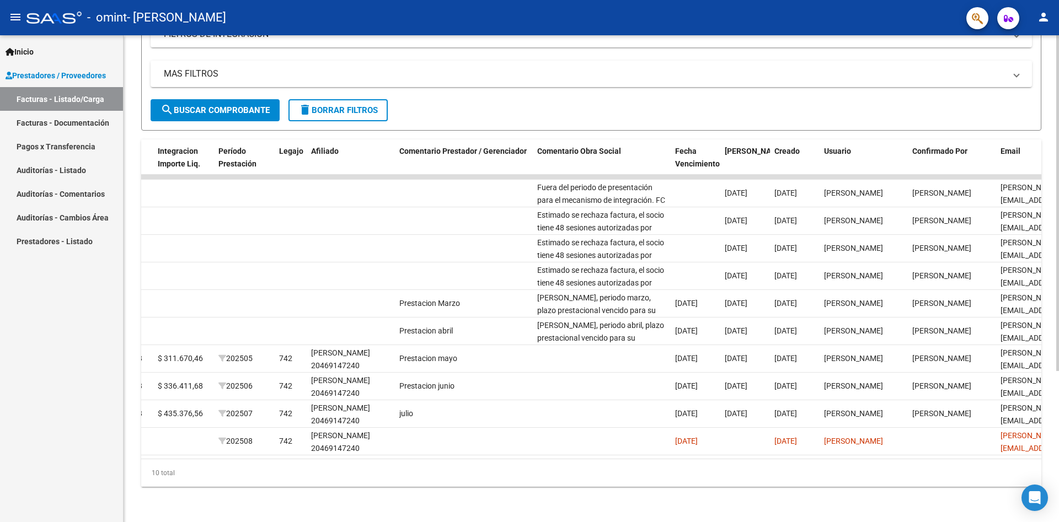
scroll to position [0, 1363]
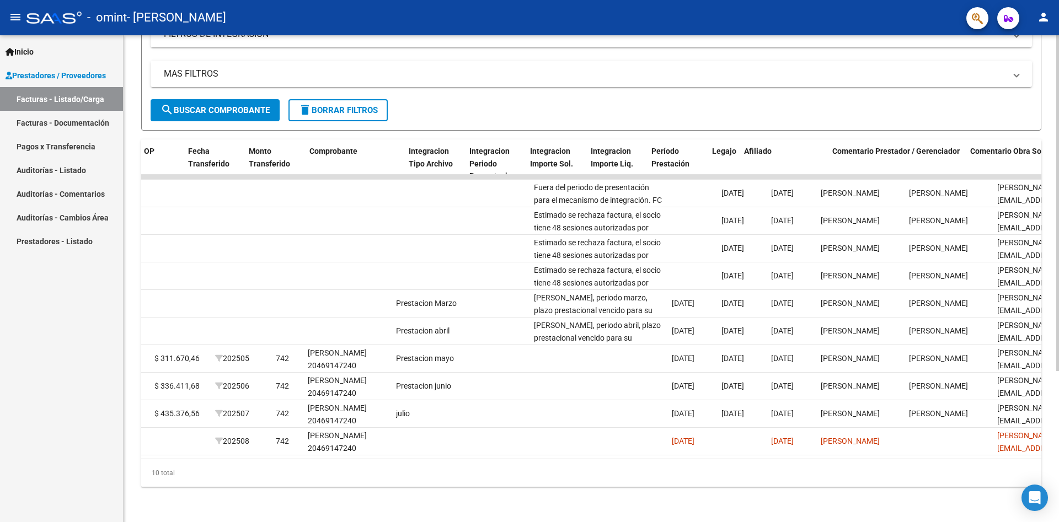
drag, startPoint x: 478, startPoint y: 450, endPoint x: 825, endPoint y: 507, distance: 351.5
click at [825, 507] on div "Video tutorial PRESTADORES -> Listado de CPBTs Emitidos por Prestadores / Prove…" at bounding box center [591, 175] width 935 height 693
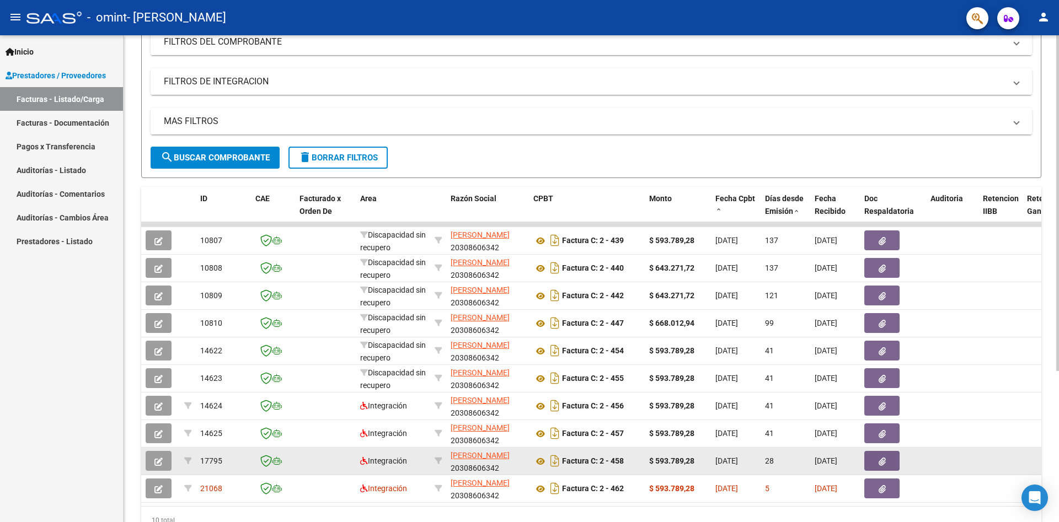
scroll to position [219, 0]
